Goal: Find specific page/section: Find specific page/section

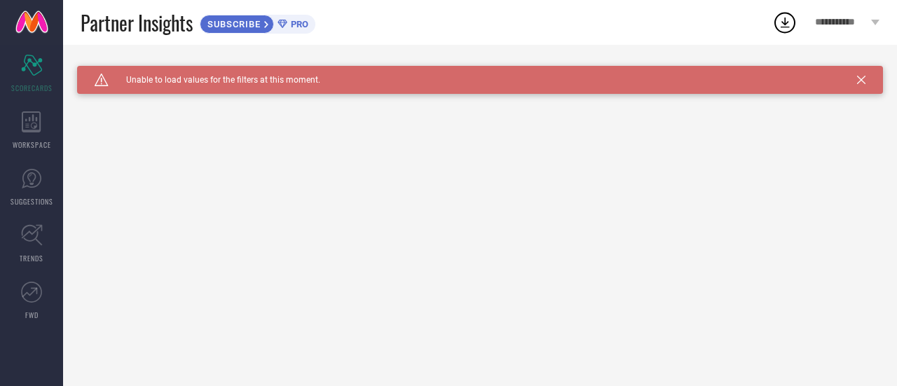
click at [879, 18] on div "**********" at bounding box center [848, 22] width 100 height 45
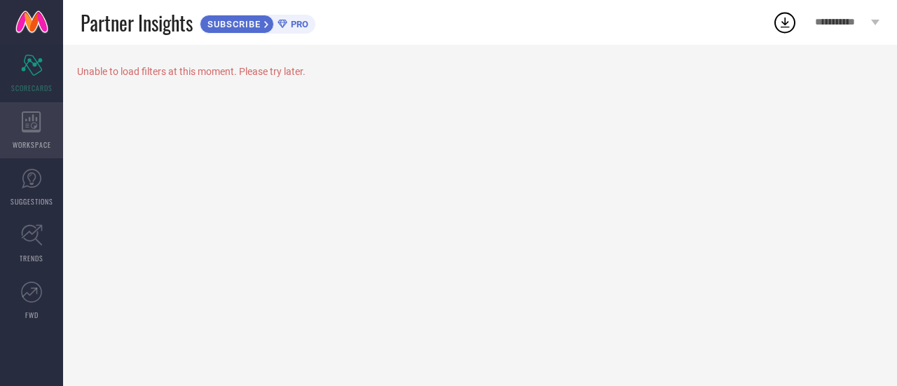
click at [35, 125] on icon at bounding box center [32, 121] width 20 height 21
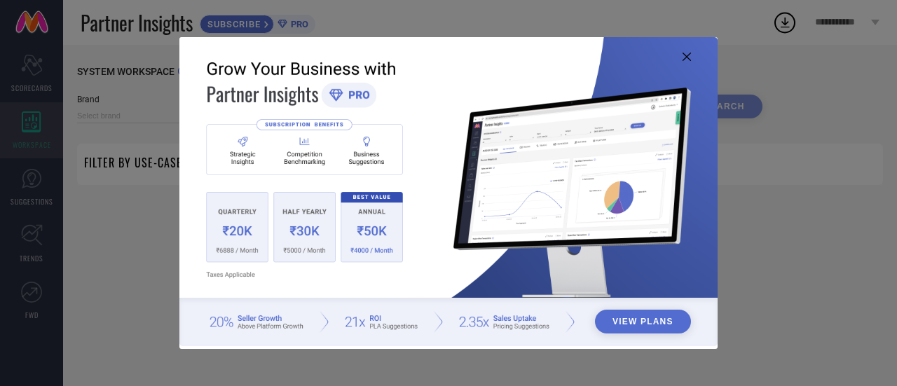
type input "1 STOP FASHION"
type input "All"
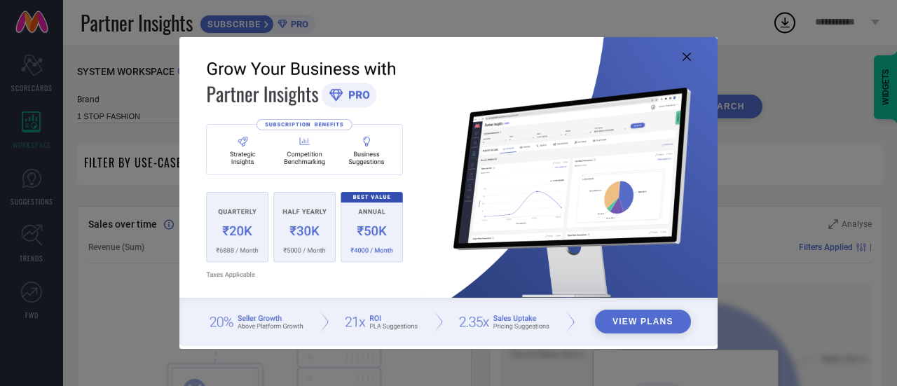
click at [683, 57] on icon at bounding box center [687, 57] width 8 height 8
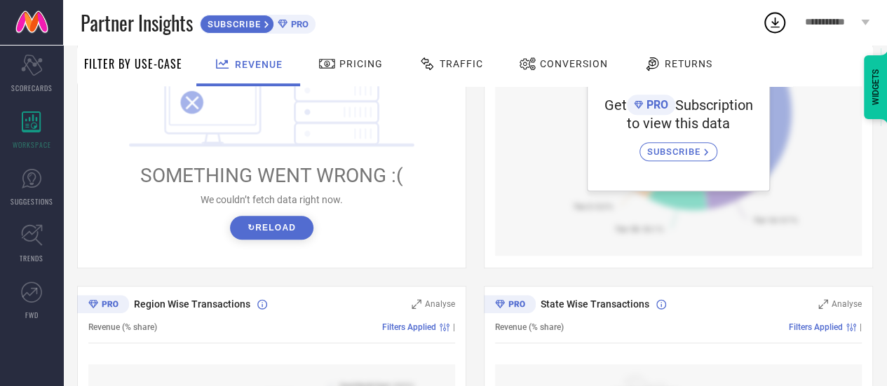
scroll to position [245, 0]
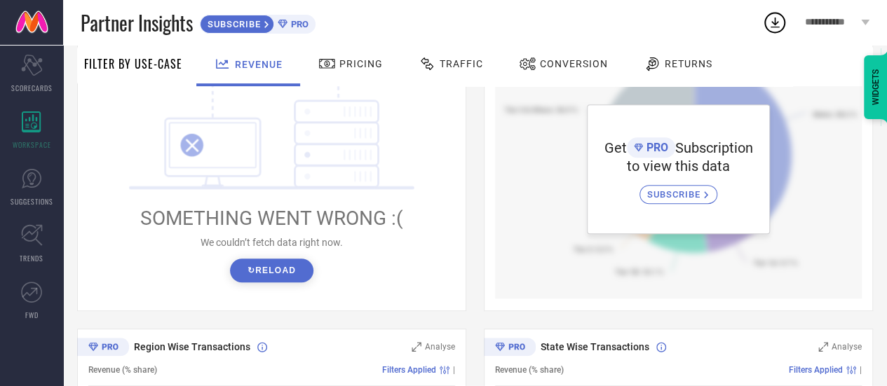
click at [276, 276] on button "↻ Reload" at bounding box center [271, 271] width 83 height 24
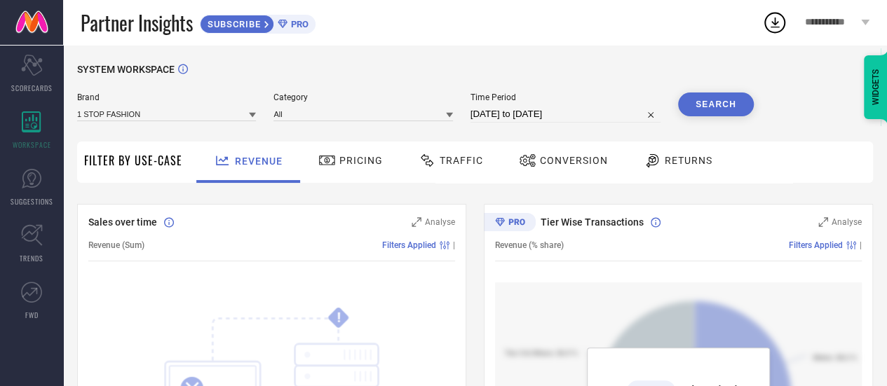
scroll to position [0, 0]
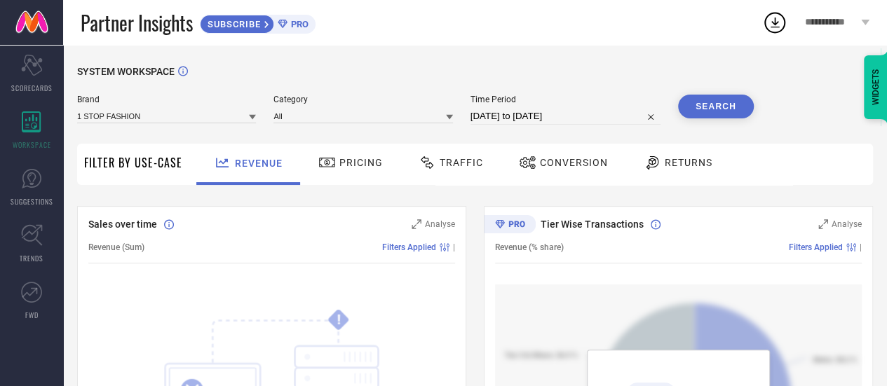
select select "6"
select select "2025"
select select "7"
select select "2025"
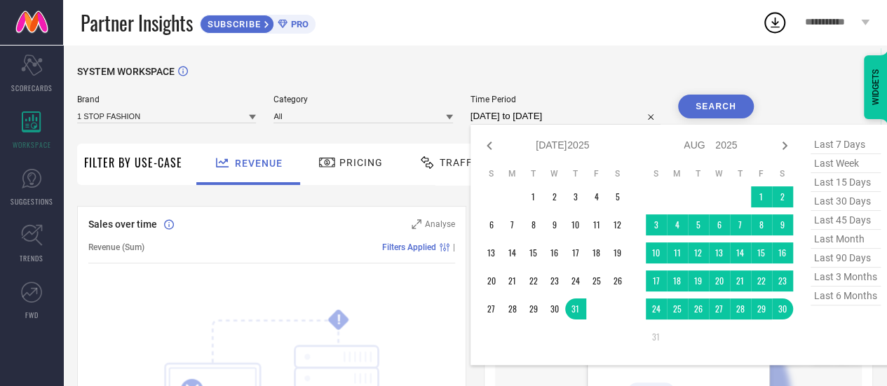
click at [611, 117] on input "[DATE] to [DATE]" at bounding box center [565, 116] width 190 height 17
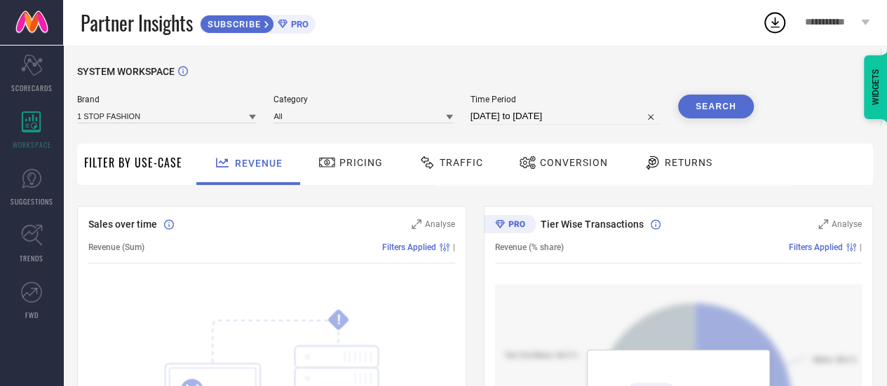
click at [606, 75] on div "SYSTEM WORKSPACE" at bounding box center [475, 80] width 796 height 29
click at [690, 104] on button "Search" at bounding box center [716, 107] width 76 height 24
click at [250, 123] on div at bounding box center [252, 116] width 7 height 13
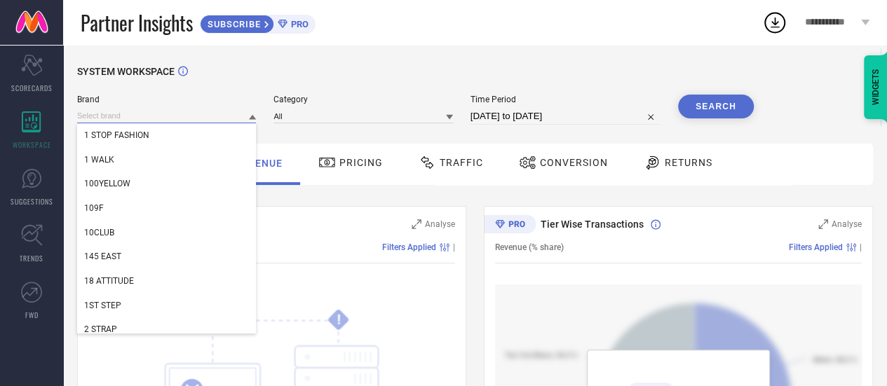
click at [208, 118] on input at bounding box center [166, 116] width 179 height 15
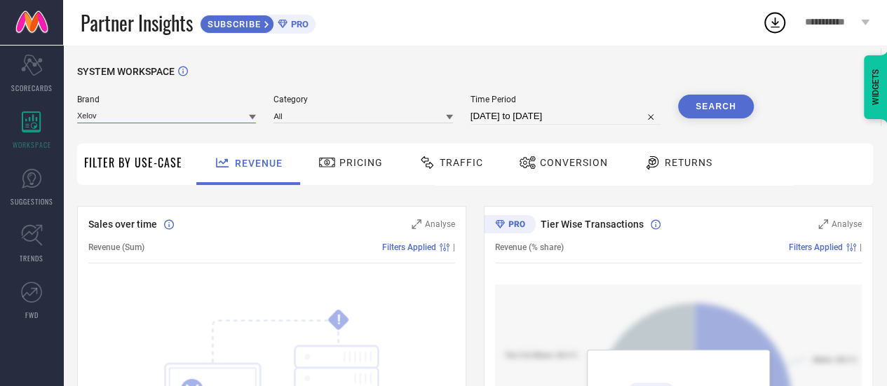
type input "Xelov"
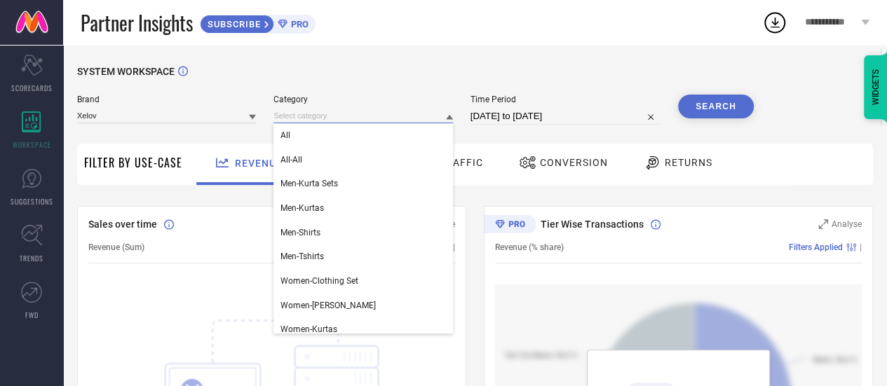
click at [306, 118] on input at bounding box center [362, 116] width 179 height 15
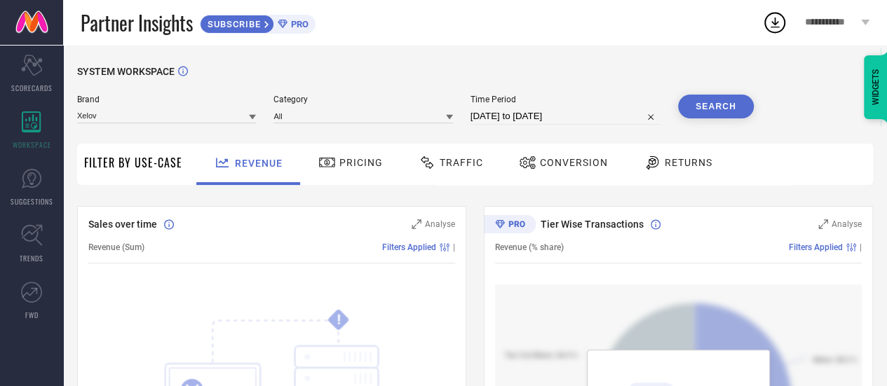
click at [711, 113] on button "Search" at bounding box center [716, 107] width 76 height 24
click at [251, 116] on icon at bounding box center [252, 117] width 7 height 5
click at [251, 116] on icon at bounding box center [252, 117] width 7 height 7
click at [191, 118] on input at bounding box center [166, 116] width 179 height 15
click at [297, 26] on span "PRO" at bounding box center [297, 24] width 21 height 11
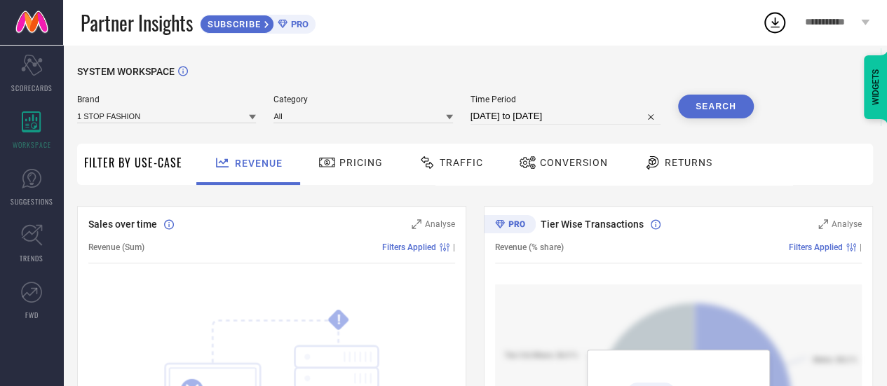
click at [341, 162] on span "Pricing" at bounding box center [360, 162] width 43 height 11
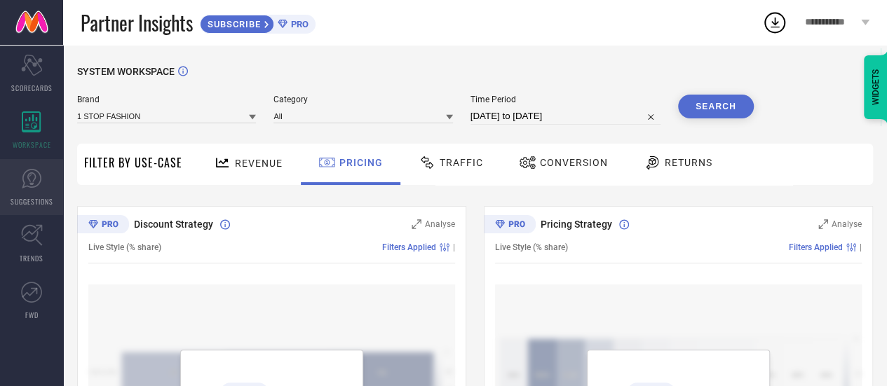
click at [25, 191] on link "SUGGESTIONS" at bounding box center [31, 187] width 63 height 56
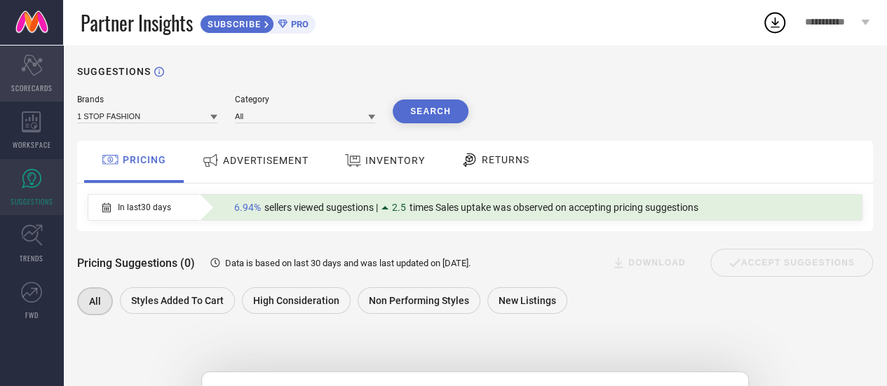
click at [31, 62] on icon at bounding box center [31, 65] width 21 height 21
